Goal: Information Seeking & Learning: Learn about a topic

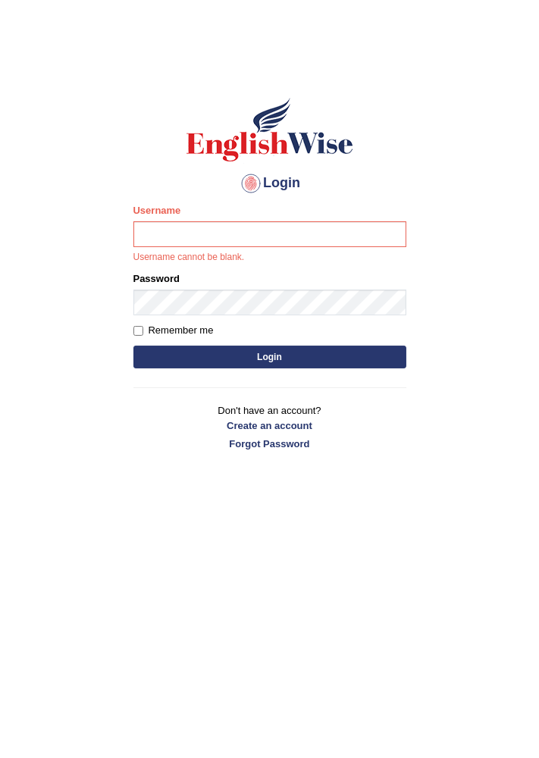
click at [538, 364] on body "Login Please fix the following errors: Username Username cannot be blank. Passw…" at bounding box center [269, 406] width 539 height 758
click at [538, 382] on body "Login Please fix the following errors: Username Username cannot be blank. Passw…" at bounding box center [269, 406] width 539 height 758
click at [538, 364] on body "Login Please fix the following errors: Username Username cannot be blank. Passw…" at bounding box center [269, 406] width 539 height 758
click at [329, 239] on input "Username" at bounding box center [269, 234] width 273 height 26
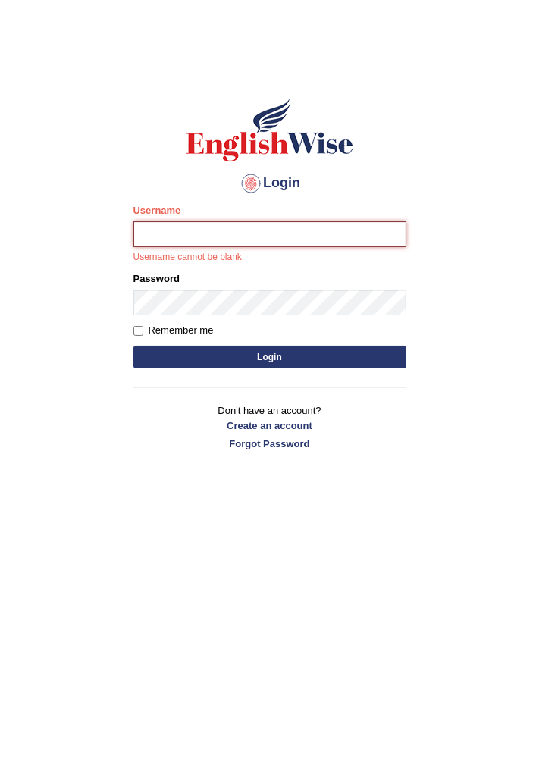
type input "varungabbi"
click at [133, 346] on button "Login" at bounding box center [269, 357] width 273 height 23
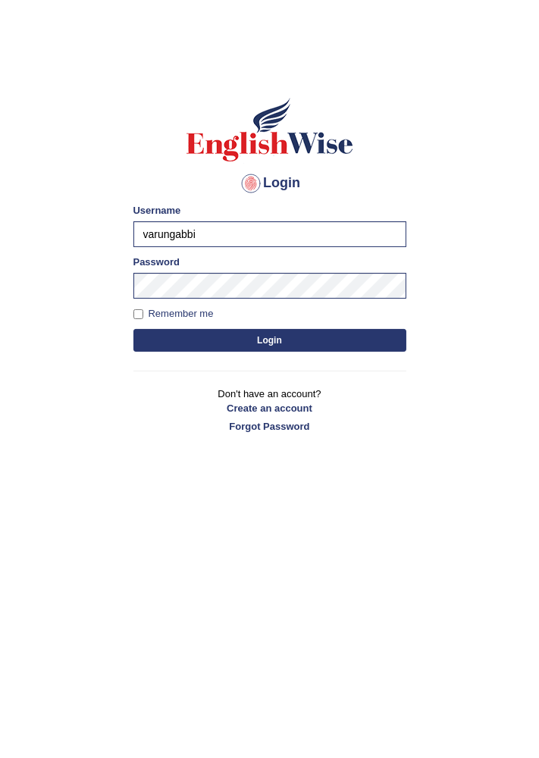
click at [284, 334] on button "Login" at bounding box center [269, 340] width 273 height 23
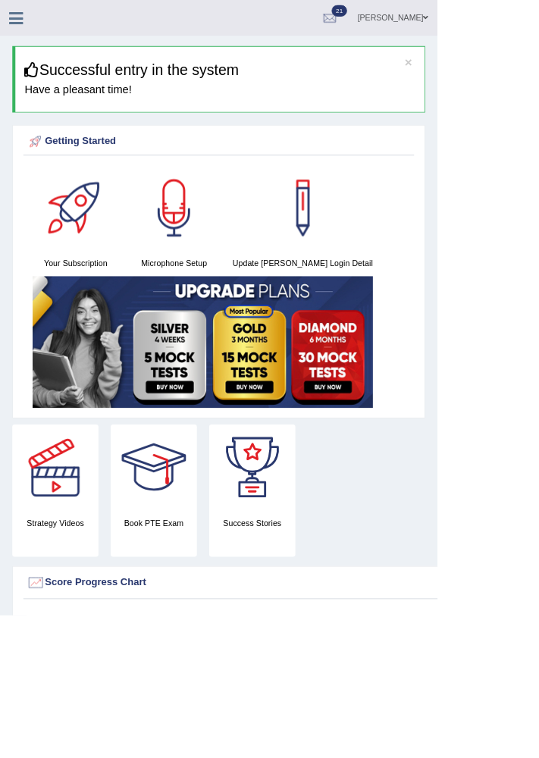
click at [26, 24] on icon at bounding box center [19, 22] width 17 height 20
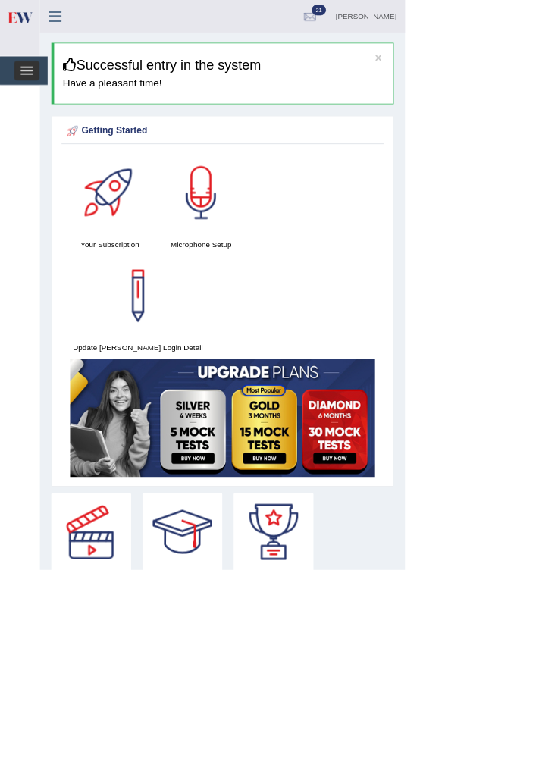
click at [38, 93] on span "button" at bounding box center [35, 94] width 17 height 2
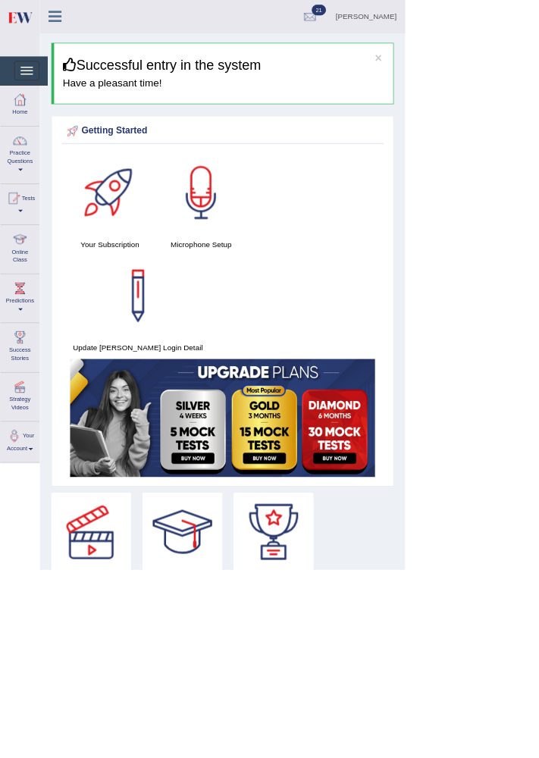
click at [25, 325] on div at bounding box center [26, 318] width 23 height 23
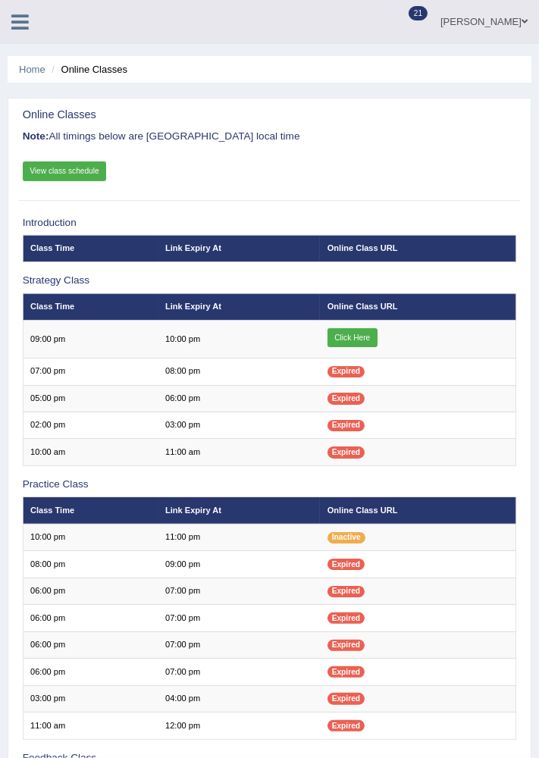
click at [346, 338] on link "Click Here" at bounding box center [353, 338] width 50 height 20
